Goal: Information Seeking & Learning: Find specific fact

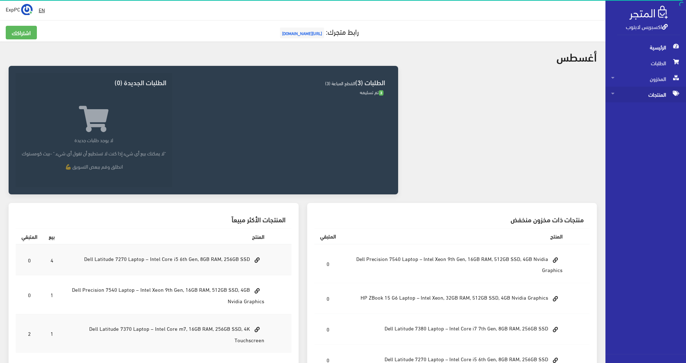
click at [667, 93] on span "المنتجات" at bounding box center [645, 95] width 69 height 16
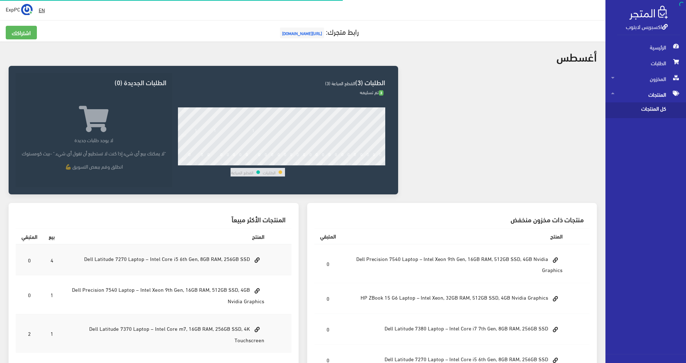
click at [644, 112] on span "كل المنتجات" at bounding box center [638, 110] width 54 height 16
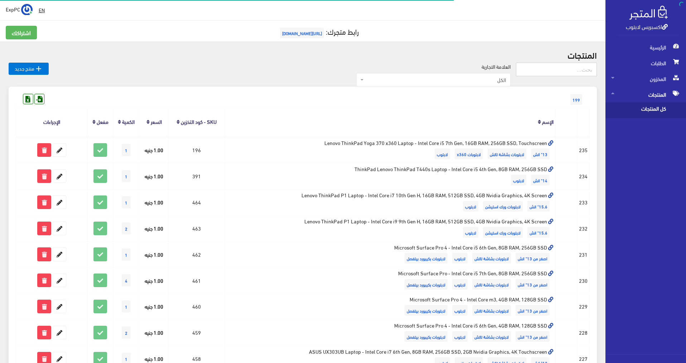
click at [553, 72] on input "text" at bounding box center [556, 70] width 81 height 14
type input "7740"
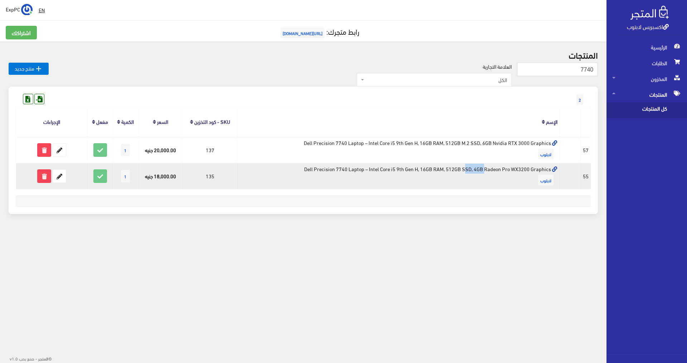
drag, startPoint x: 399, startPoint y: 171, endPoint x: 388, endPoint y: 170, distance: 10.8
click at [388, 170] on td "Dell Precision 7740 Laptop – Intel Core i5 9th Gen H, 16GB RAM, 512GB SSD, 4GB …" at bounding box center [398, 176] width 322 height 26
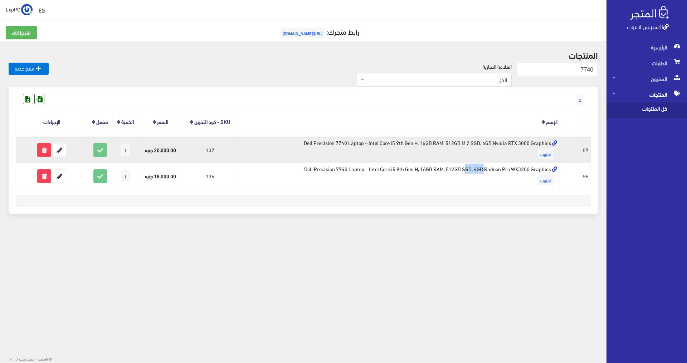
drag, startPoint x: 528, startPoint y: 143, endPoint x: 343, endPoint y: 147, distance: 184.8
click at [343, 147] on td "Dell Precision 7740 Laptop – Intel Core i5 9th Gen H, 16GB RAM, 512GB M.2 SSD, …" at bounding box center [398, 150] width 322 height 26
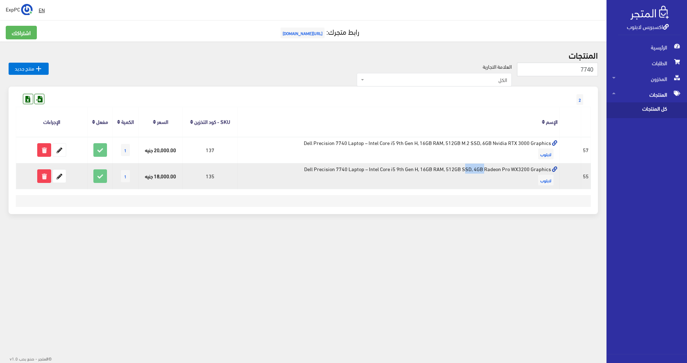
drag, startPoint x: 522, startPoint y: 170, endPoint x: 352, endPoint y: 168, distance: 169.7
click at [352, 168] on td "Dell Precision 7740 Laptop – Intel Core i5 9th Gen H, 16GB RAM, 512GB SSD, 4GB …" at bounding box center [398, 176] width 322 height 26
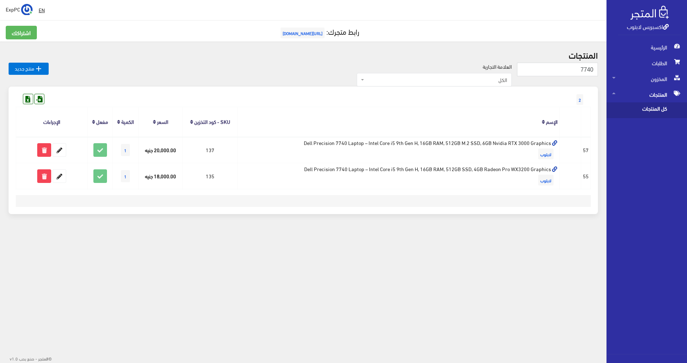
click at [396, 231] on div "المنتجات 7740  منتج جديد [GEOGRAPHIC_DATA] الكل Dell ThinkPad HP (Hewlett-Pack…" at bounding box center [303, 137] width 607 height 190
